Goal: Find specific page/section: Find specific page/section

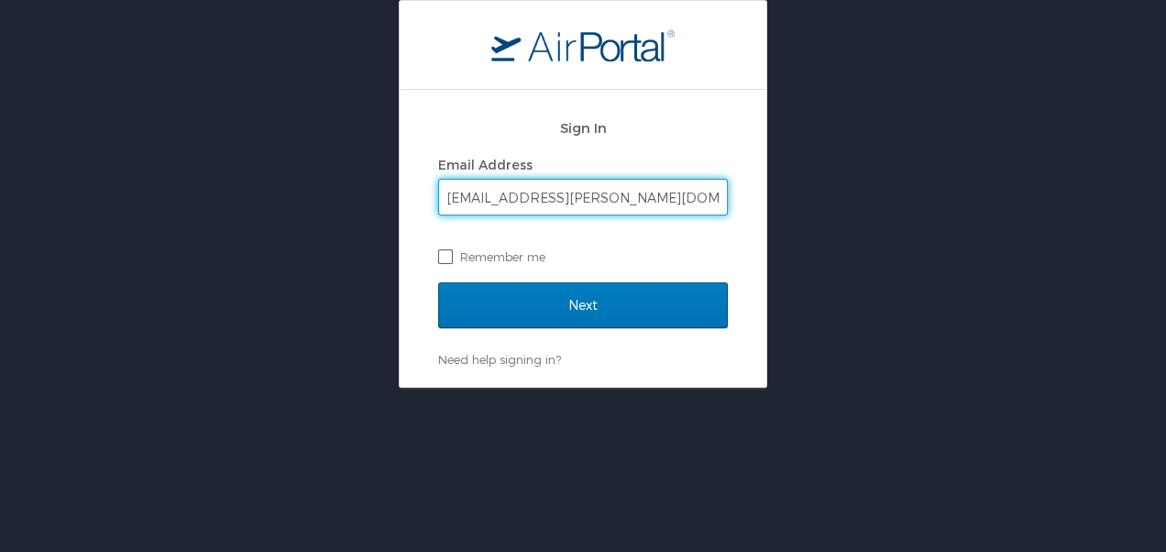
type input "[EMAIL_ADDRESS][PERSON_NAME][DOMAIN_NAME]"
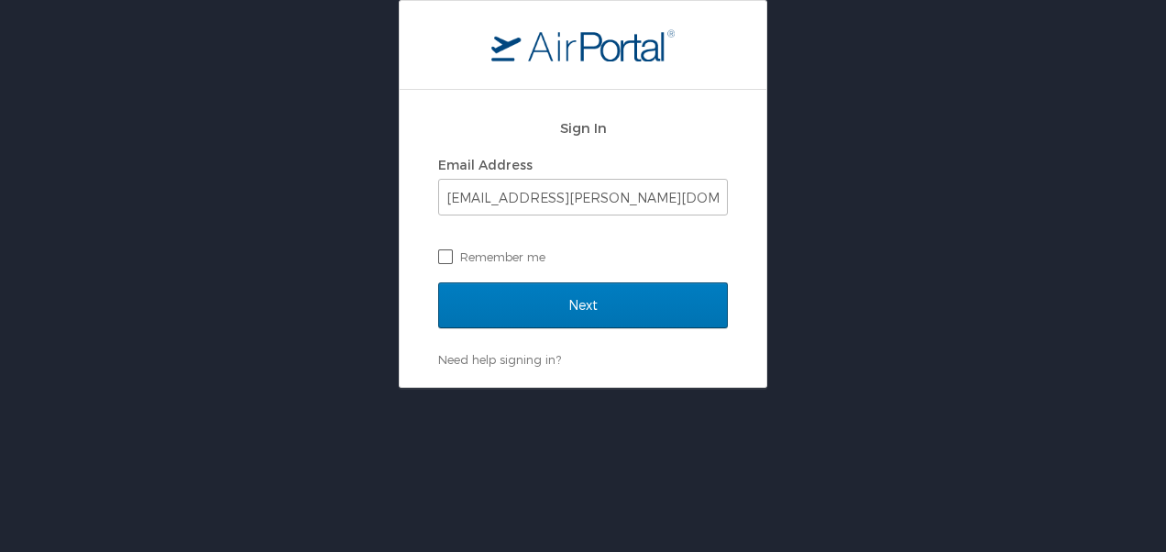
click at [480, 255] on label "Remember me" at bounding box center [583, 256] width 290 height 27
click at [450, 255] on input "Remember me" at bounding box center [444, 255] width 12 height 12
checkbox input "true"
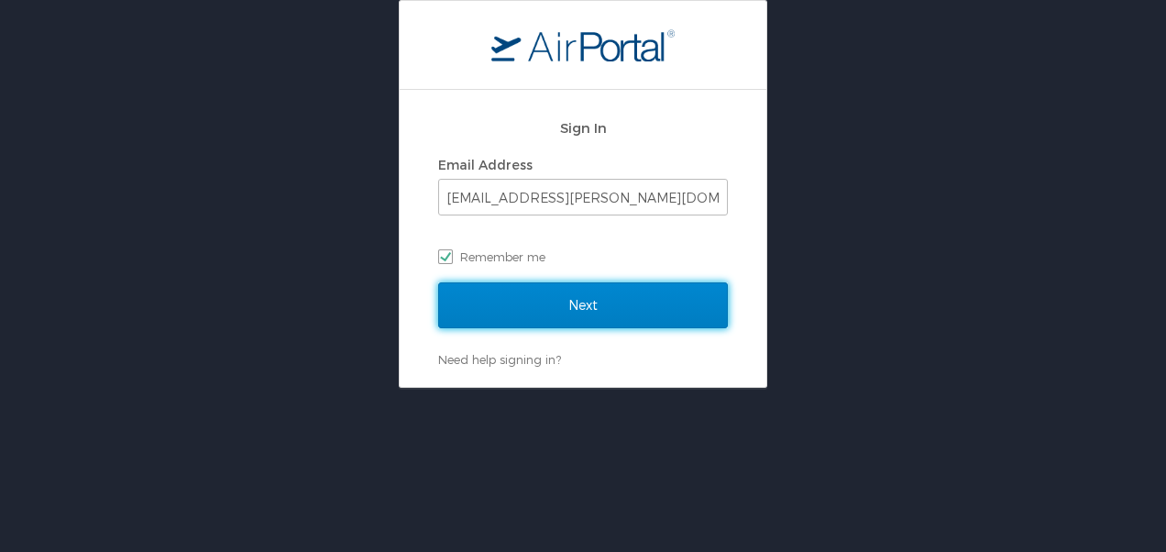
click at [491, 312] on input "Next" at bounding box center [583, 305] width 290 height 46
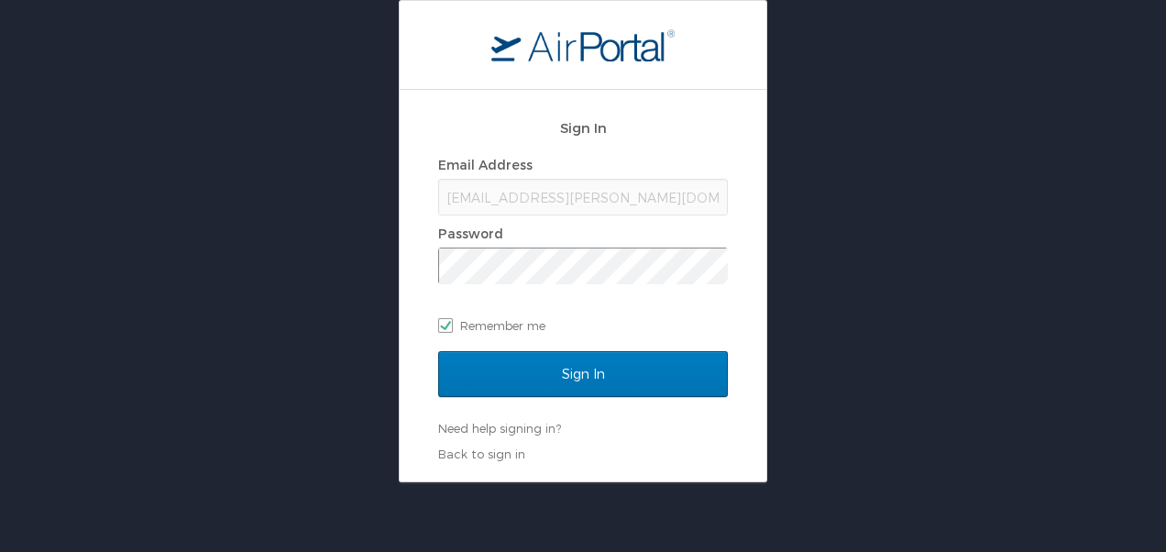
click at [558, 247] on span at bounding box center [583, 265] width 290 height 37
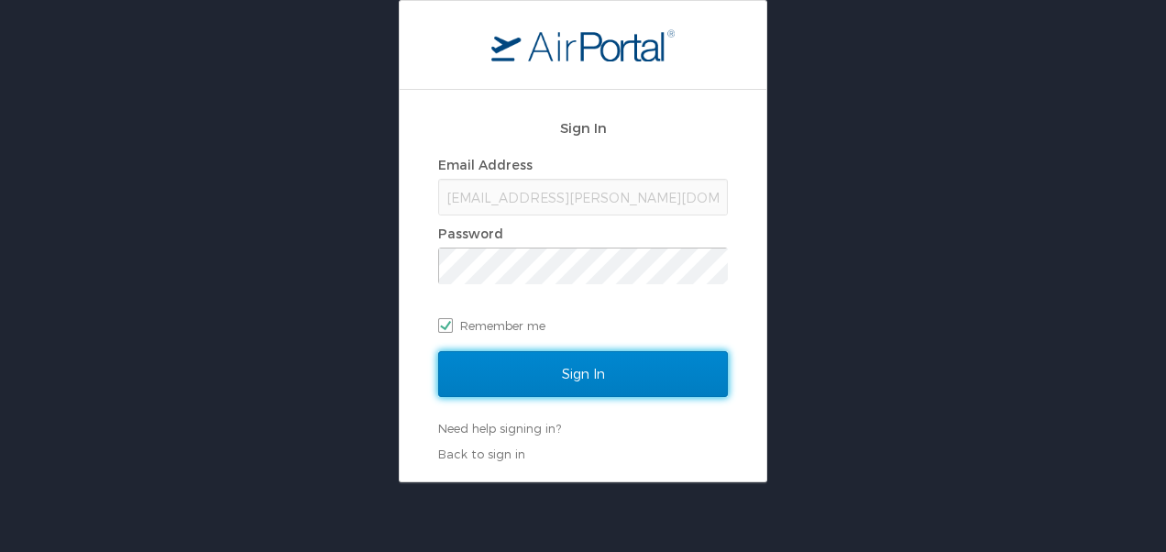
click at [550, 363] on input "Sign In" at bounding box center [583, 374] width 290 height 46
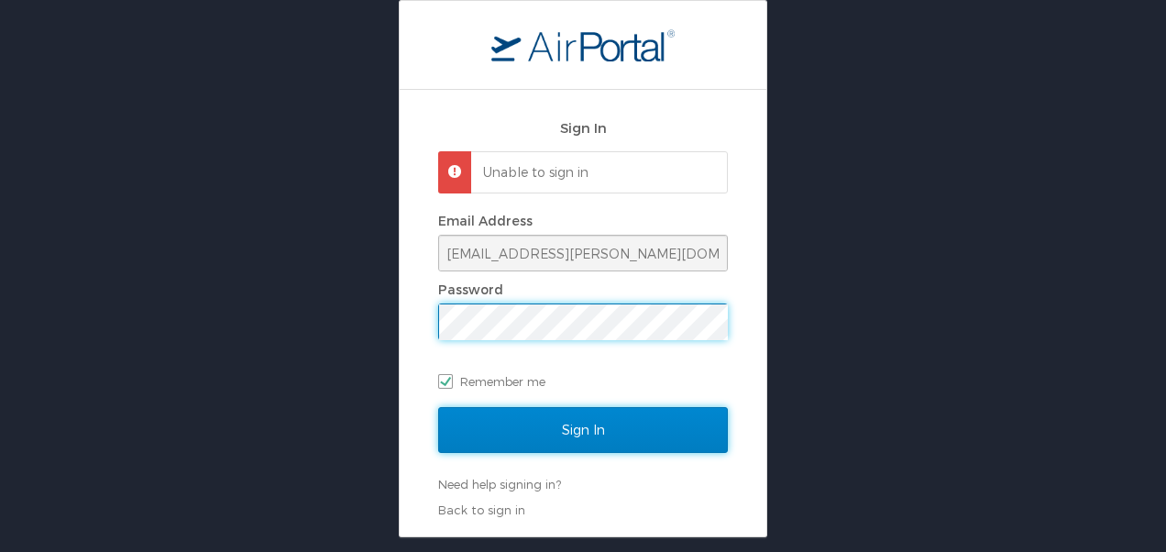
click at [565, 438] on input "Sign In" at bounding box center [583, 430] width 290 height 46
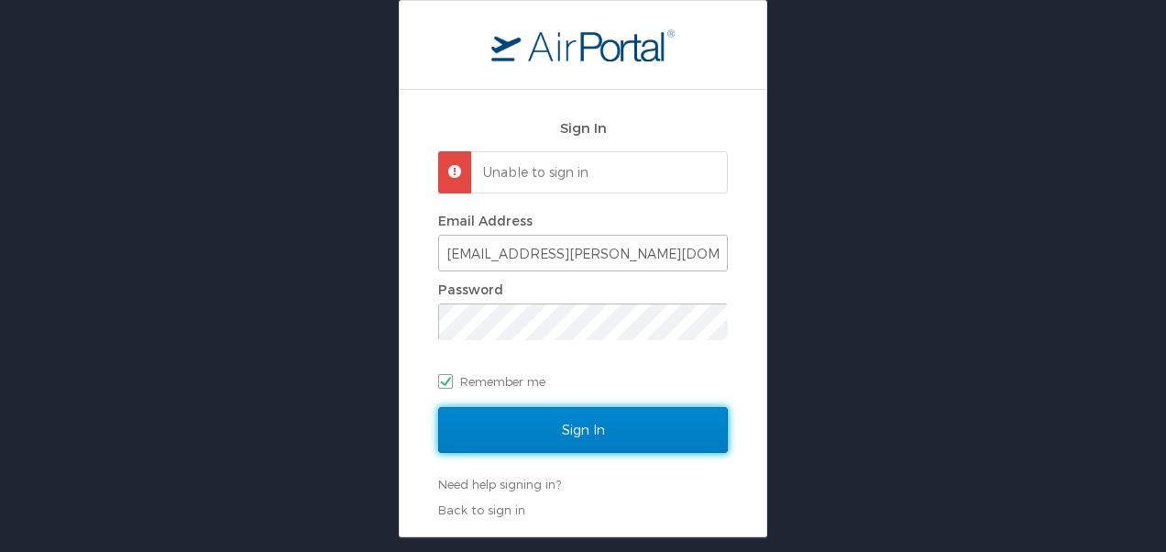
click at [557, 422] on input "Sign In" at bounding box center [583, 430] width 290 height 46
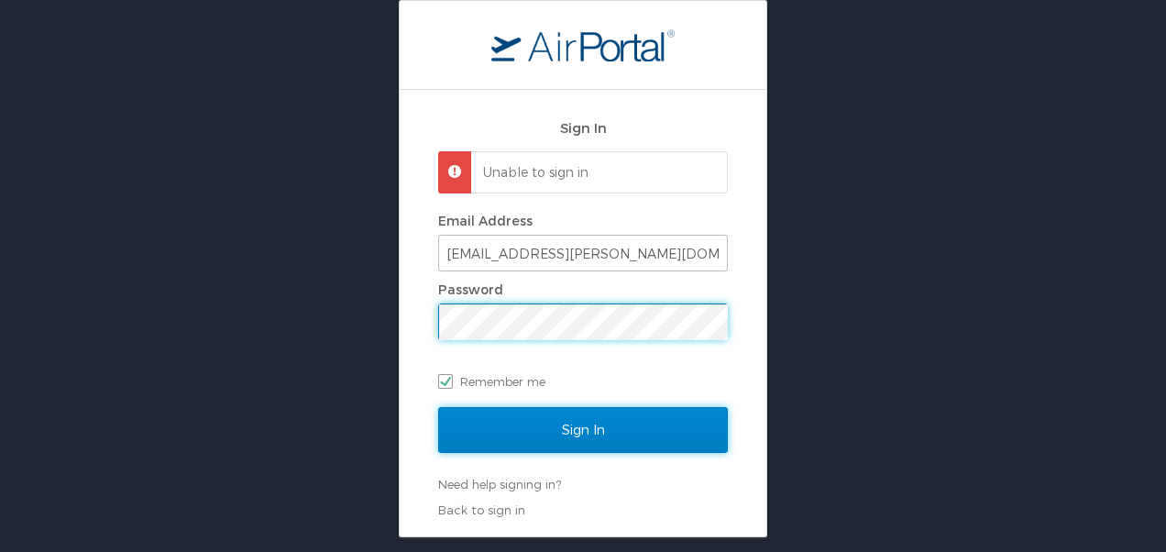
click at [519, 445] on input "Sign In" at bounding box center [583, 430] width 290 height 46
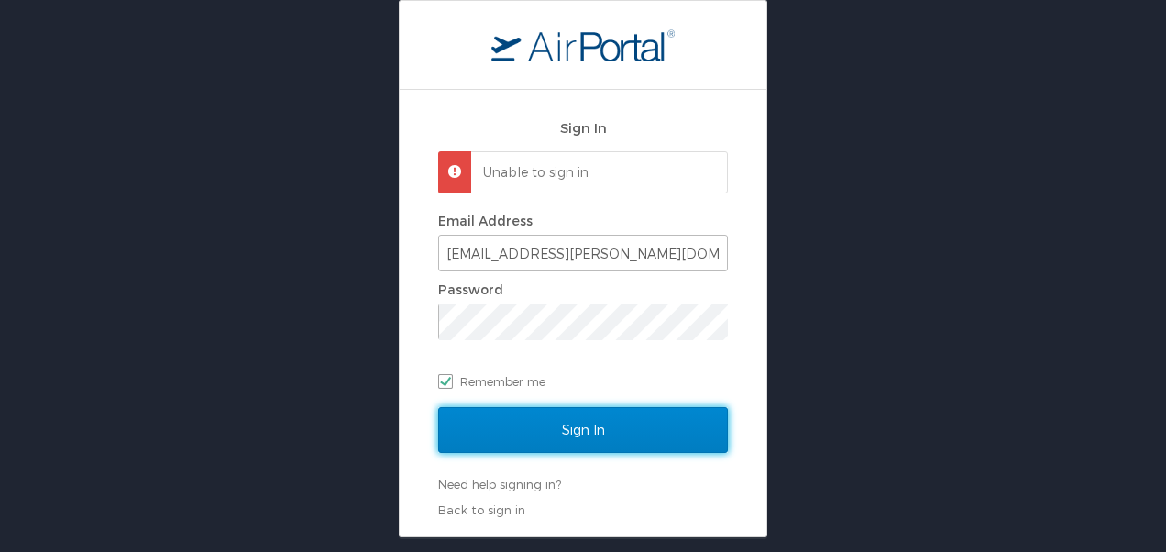
click at [554, 423] on input "Sign In" at bounding box center [583, 430] width 290 height 46
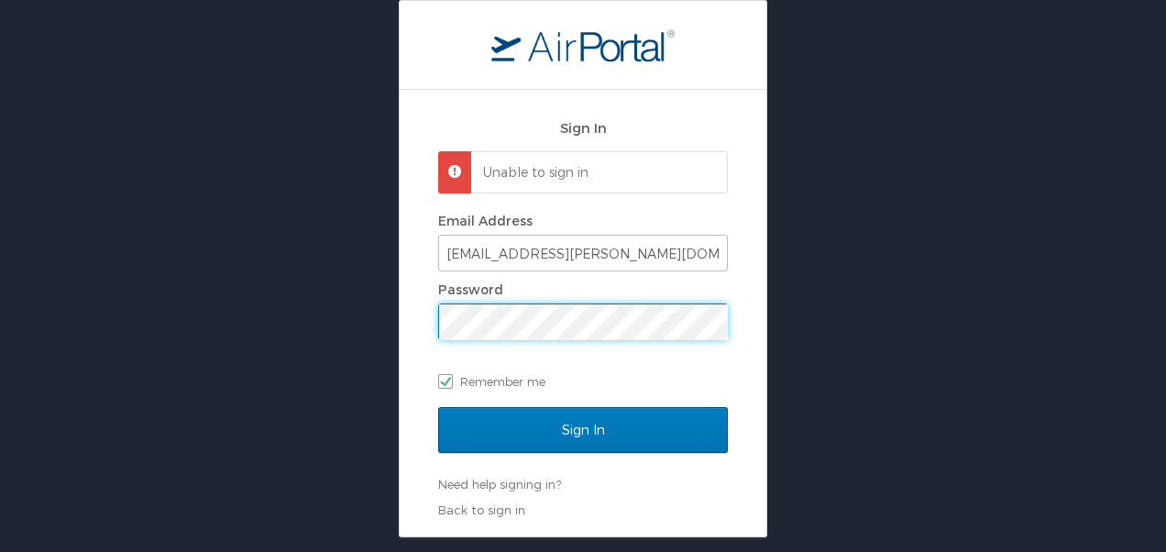
click at [386, 332] on div "Sign In Unable to sign in Email Address lavasha.gordon@la.gov Password Remember…" at bounding box center [583, 268] width 1166 height 537
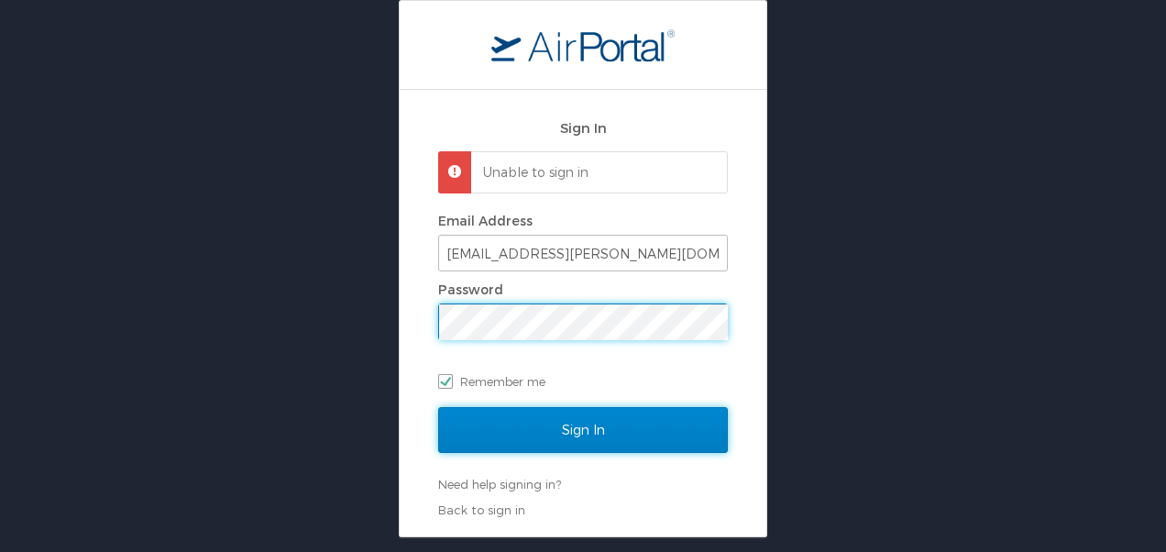
click at [519, 418] on input "Sign In" at bounding box center [583, 430] width 290 height 46
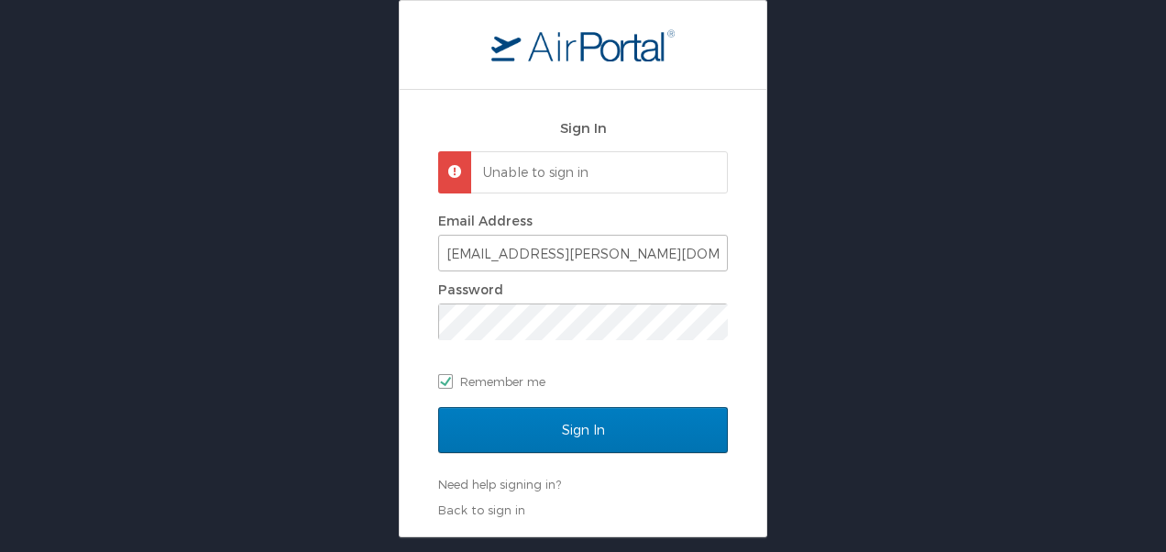
click at [656, 488] on div "Need help signing in? Forgot password? Help" at bounding box center [583, 484] width 290 height 16
click at [547, 488] on link "Need help signing in?" at bounding box center [499, 484] width 123 height 15
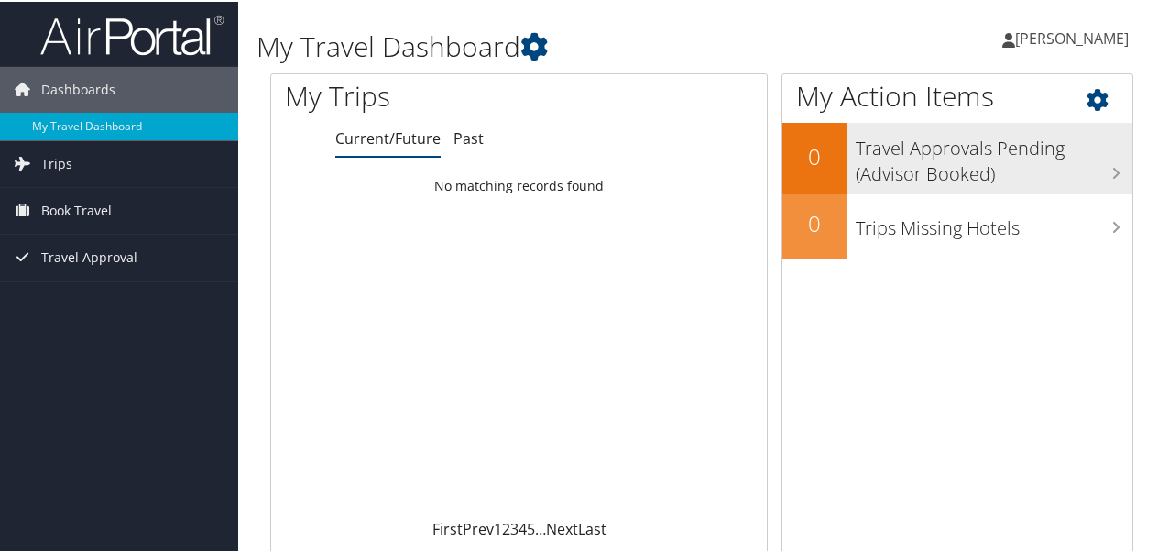
click at [1063, 178] on h3 "Travel Approvals Pending (Advisor Booked)" at bounding box center [994, 155] width 277 height 60
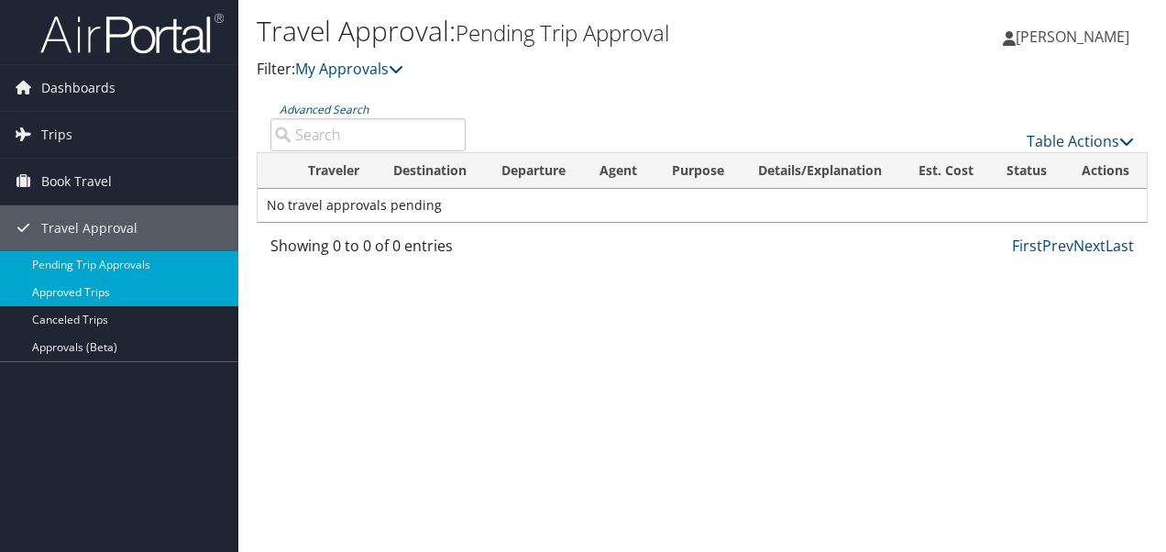
click at [126, 289] on link "Approved Trips" at bounding box center [119, 292] width 238 height 27
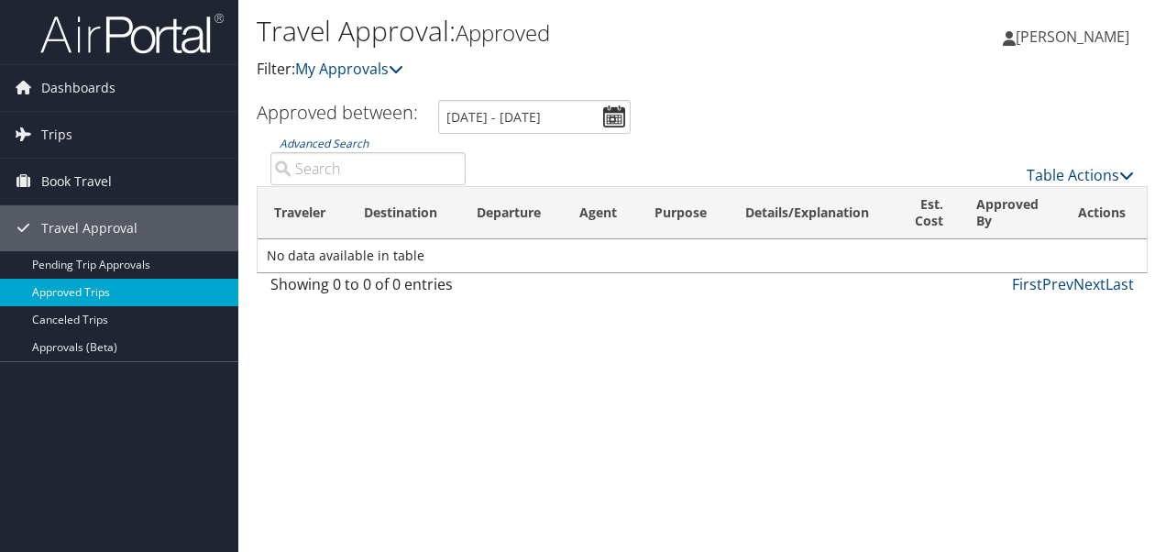
click at [128, 293] on link "Approved Trips" at bounding box center [119, 292] width 238 height 27
click at [84, 141] on link "Trips" at bounding box center [119, 135] width 238 height 46
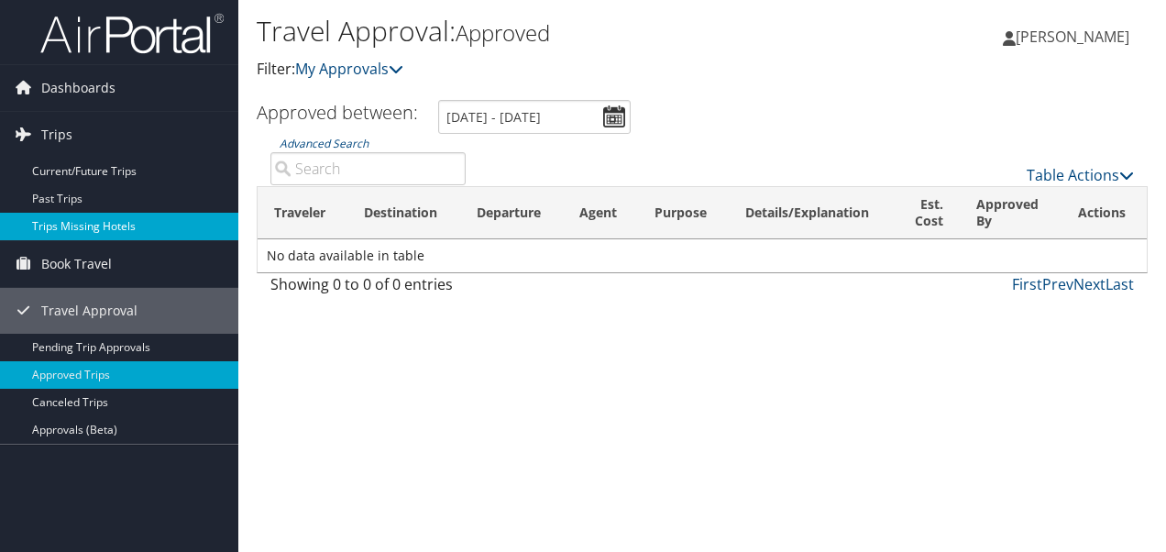
click at [93, 217] on link "Trips Missing Hotels" at bounding box center [119, 226] width 238 height 27
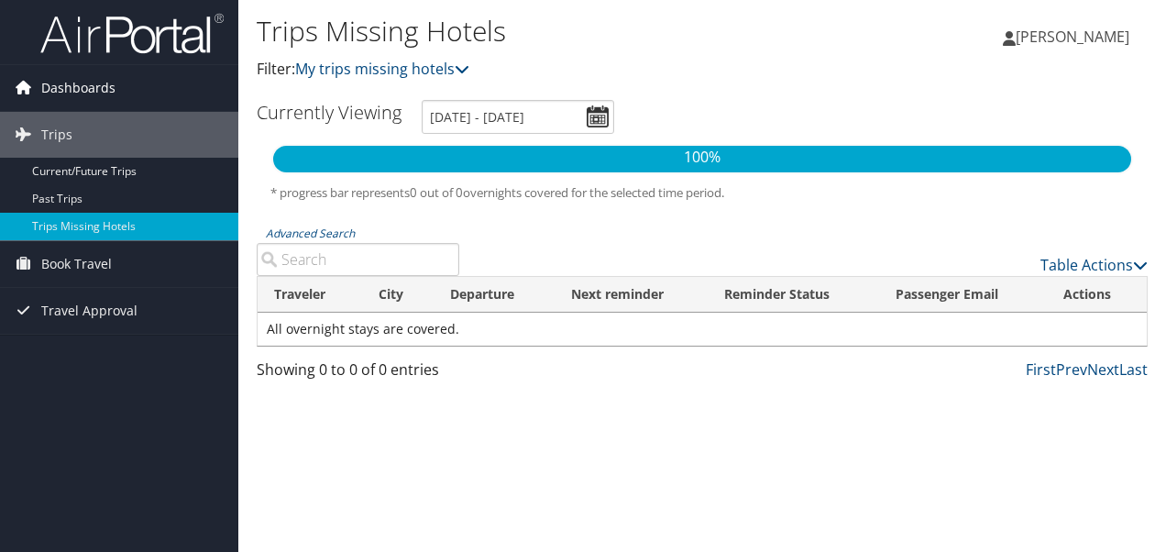
click at [71, 80] on span "Dashboards" at bounding box center [78, 88] width 74 height 46
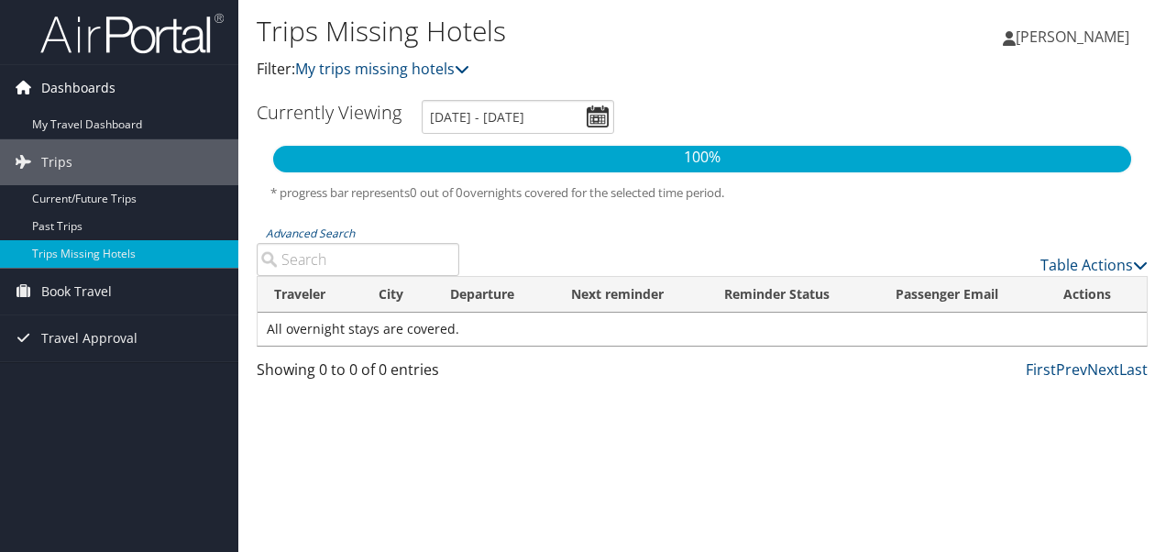
click at [86, 76] on span "Dashboards" at bounding box center [78, 88] width 74 height 46
